Goal: Book appointment/travel/reservation

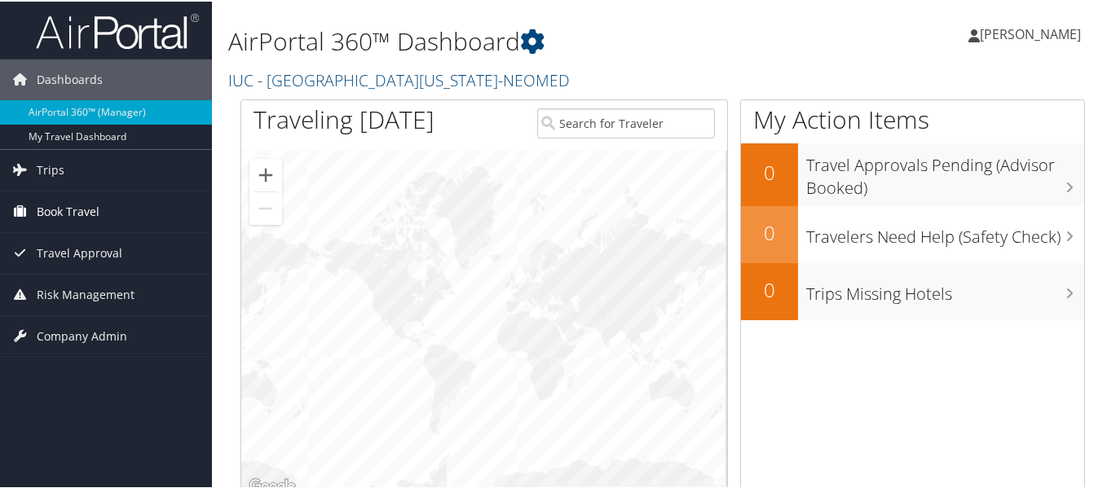
click at [90, 202] on span "Book Travel" at bounding box center [68, 210] width 63 height 41
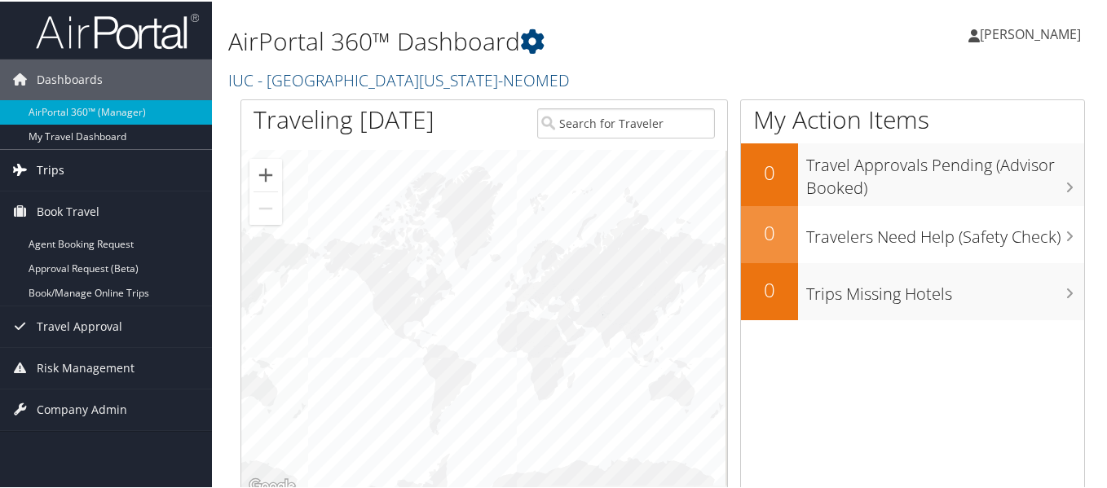
click at [60, 174] on span "Trips" at bounding box center [51, 168] width 28 height 41
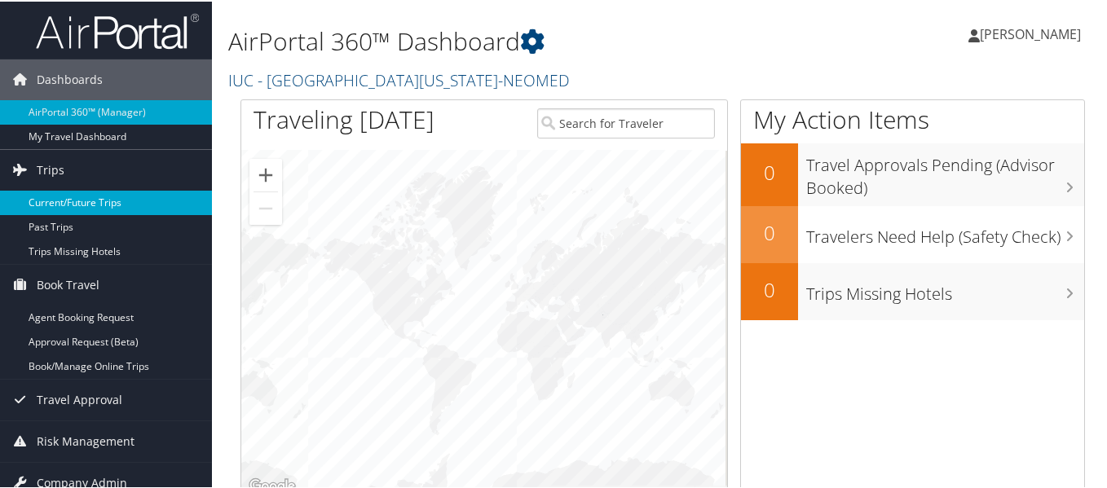
click at [64, 201] on link "Current/Future Trips" at bounding box center [106, 201] width 212 height 24
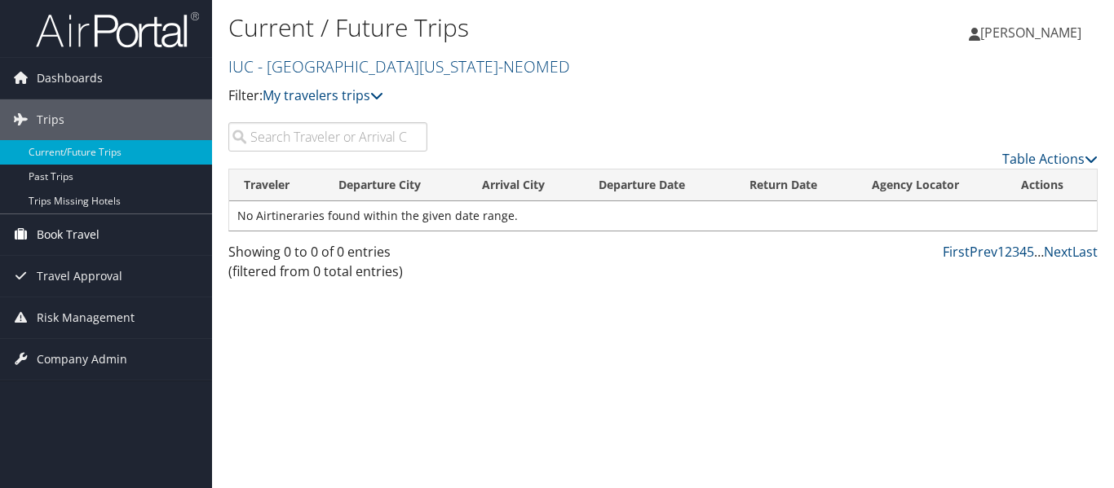
click at [82, 234] on span "Book Travel" at bounding box center [68, 234] width 63 height 41
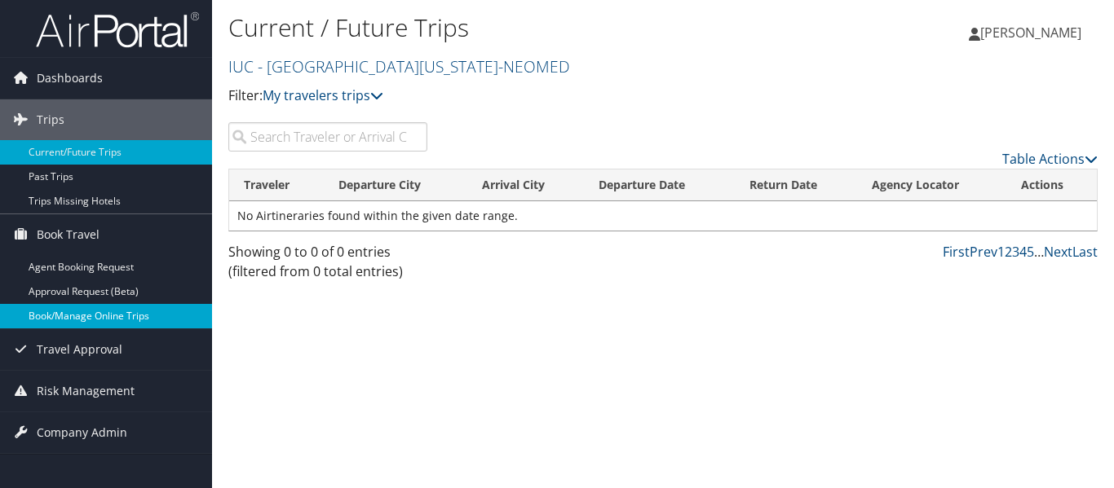
click at [93, 315] on link "Book/Manage Online Trips" at bounding box center [106, 316] width 212 height 24
